Goal: Ask a question: Seek information or help from site administrators or community

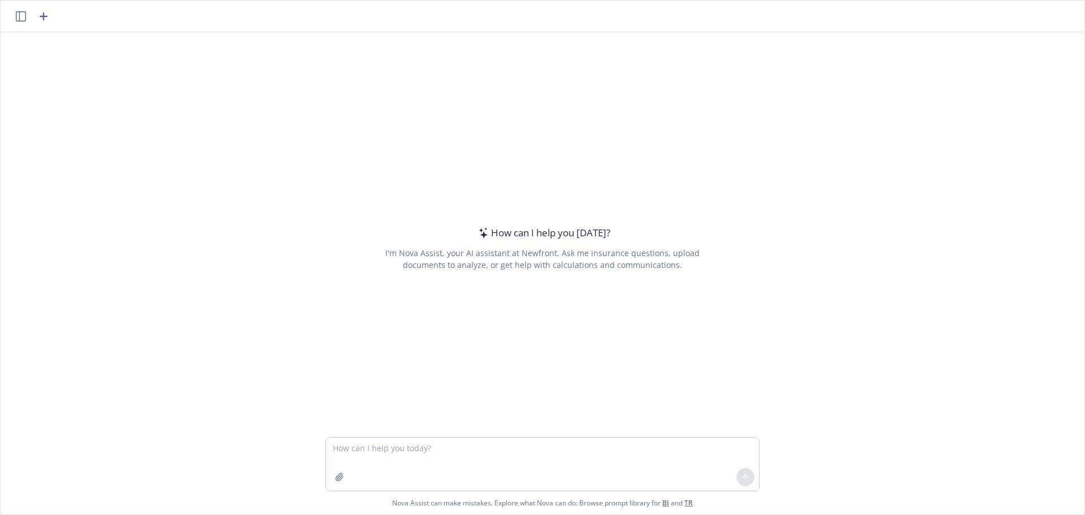
click at [438, 457] on textarea at bounding box center [542, 463] width 433 height 53
type textarea "If a plan premium goes up from $7,520,200 by $24,900. What percentage increase …"
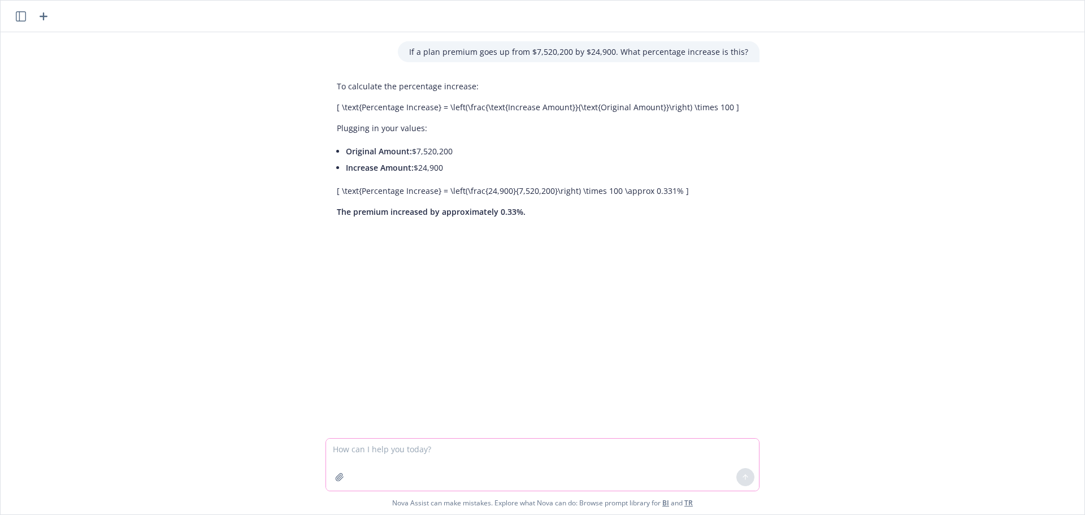
click at [514, 442] on textarea at bounding box center [542, 464] width 433 height 52
type textarea "if $6,397,900 increases by 3%, what is the $ amount of that increase?"
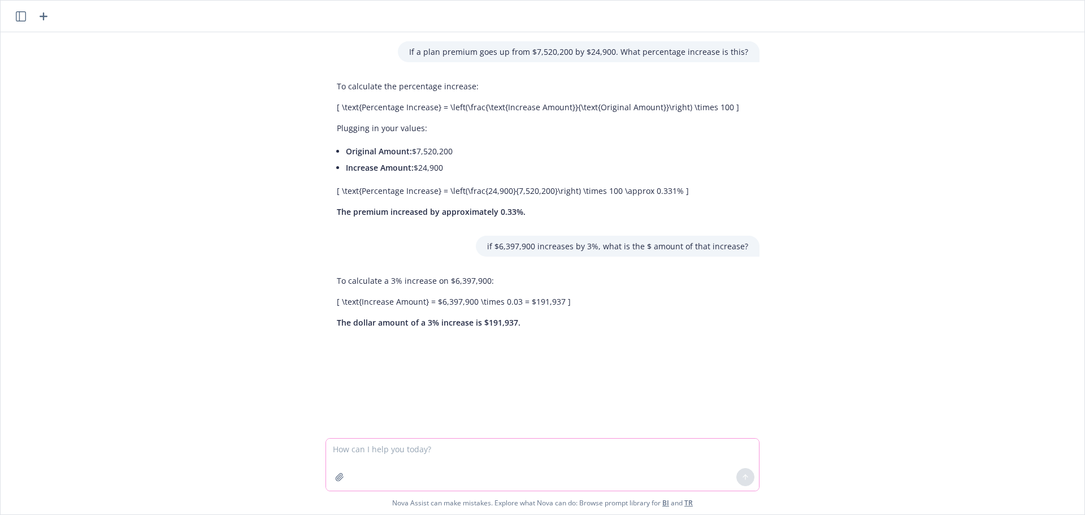
click at [431, 455] on textarea at bounding box center [542, 464] width 433 height 52
drag, startPoint x: 409, startPoint y: 151, endPoint x: 449, endPoint y: 149, distance: 39.6
click at [449, 149] on li "Original Amount: $7,520,200" at bounding box center [542, 151] width 393 height 16
copy li "$7,520,200"
click at [386, 461] on textarea at bounding box center [542, 464] width 433 height 52
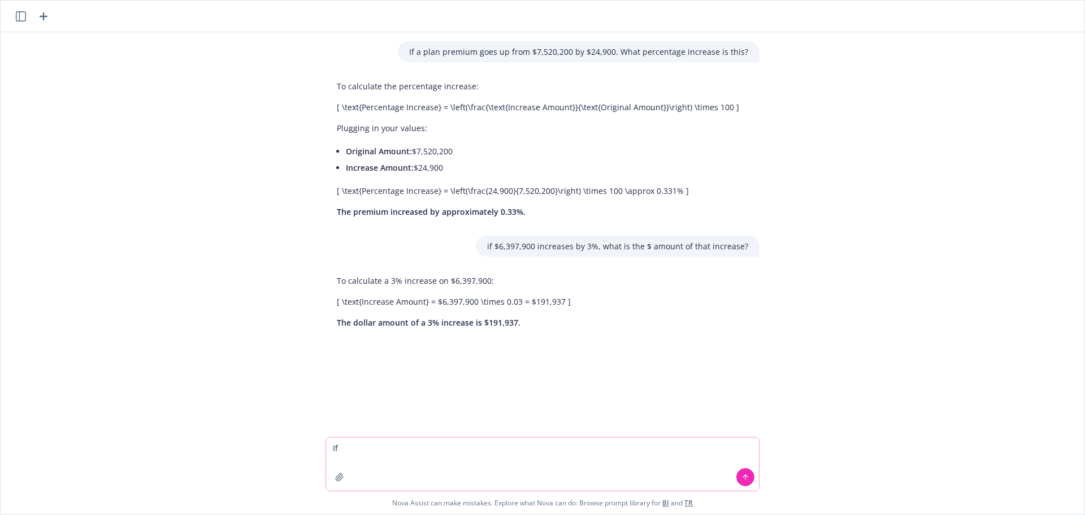
paste textarea "$7,520,200"
type textarea "If $7,520,200 increases by $191,937, what is the percentage increase?"
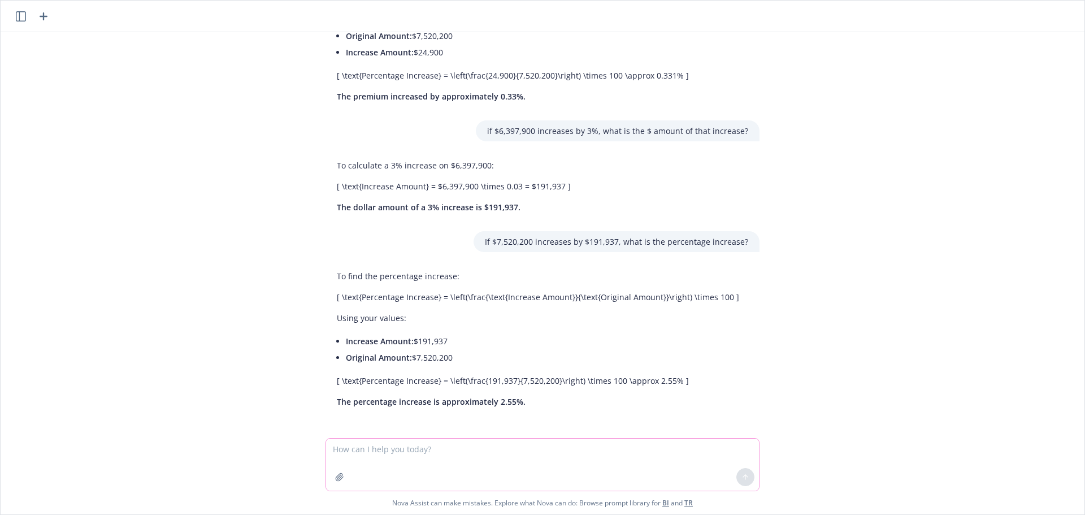
scroll to position [116, 0]
click at [447, 453] on textarea at bounding box center [542, 464] width 433 height 52
type textarea "If $7,520,200 increased by $138,860, what is the % increase?"
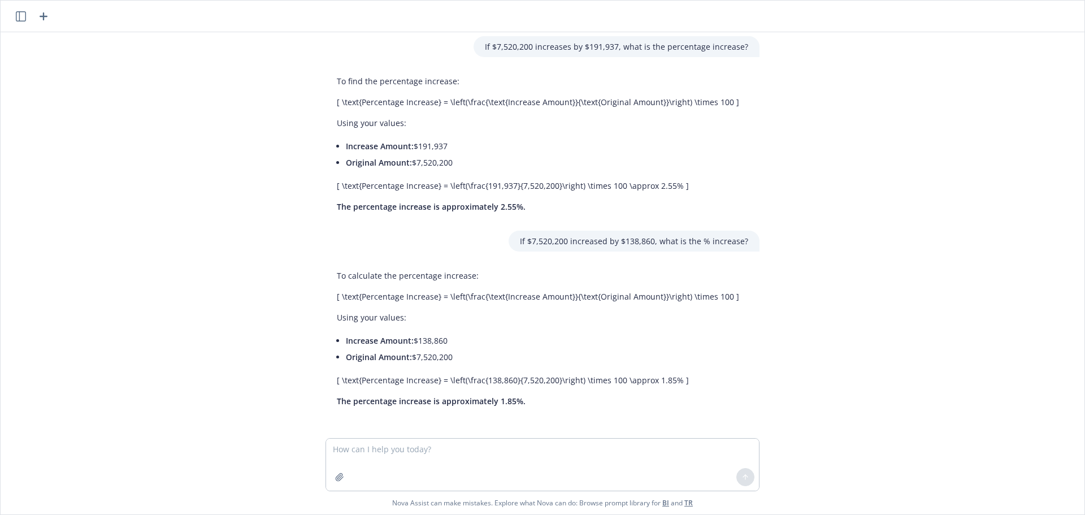
scroll to position [311, 0]
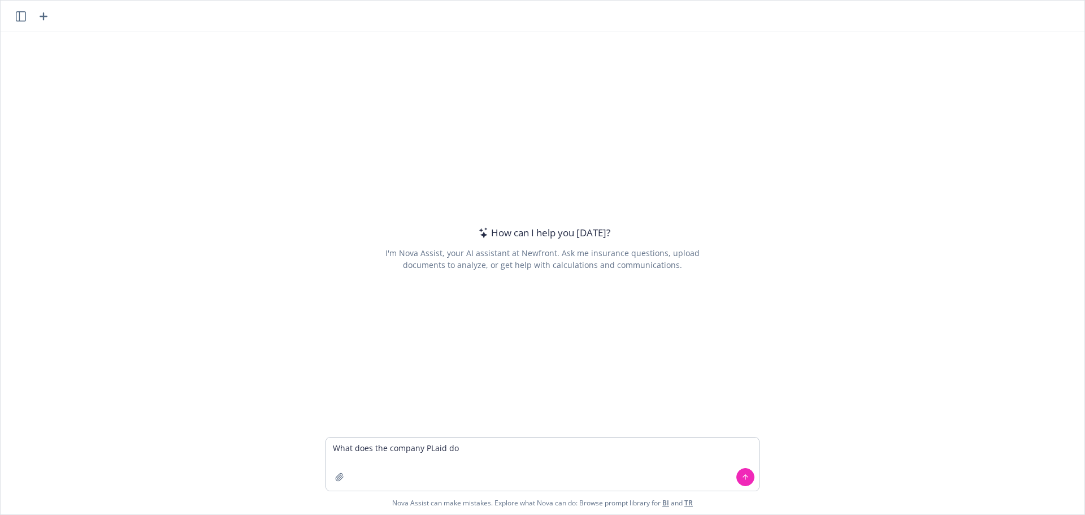
type textarea "What does the company PLaid do?"
